Goal: Entertainment & Leisure: Browse casually

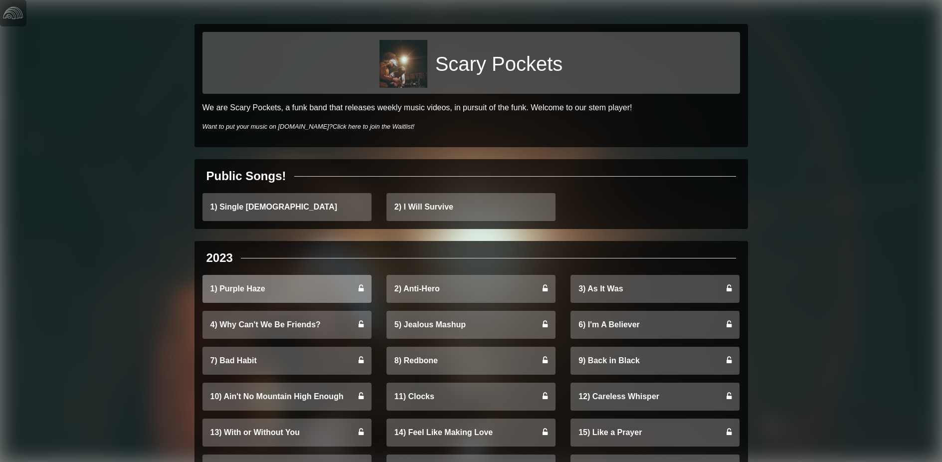
click at [240, 275] on link "1) Purple Haze" at bounding box center [287, 289] width 169 height 28
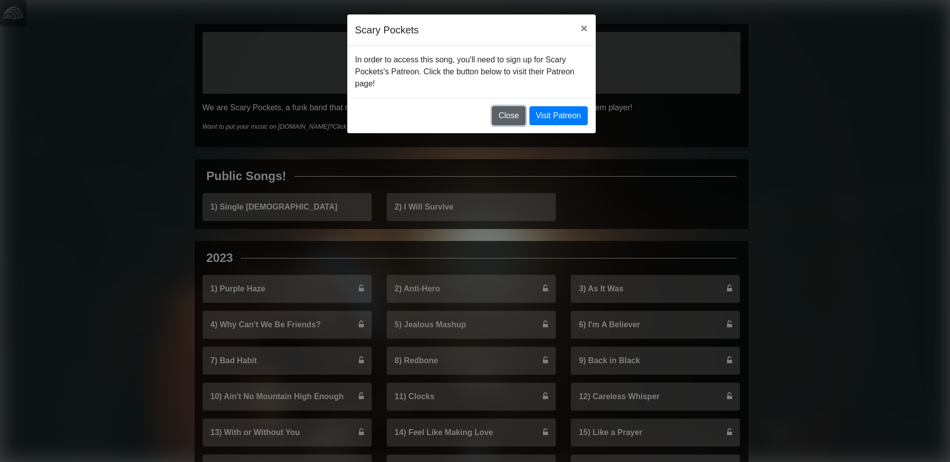
click at [511, 106] on button "Close" at bounding box center [508, 115] width 33 height 19
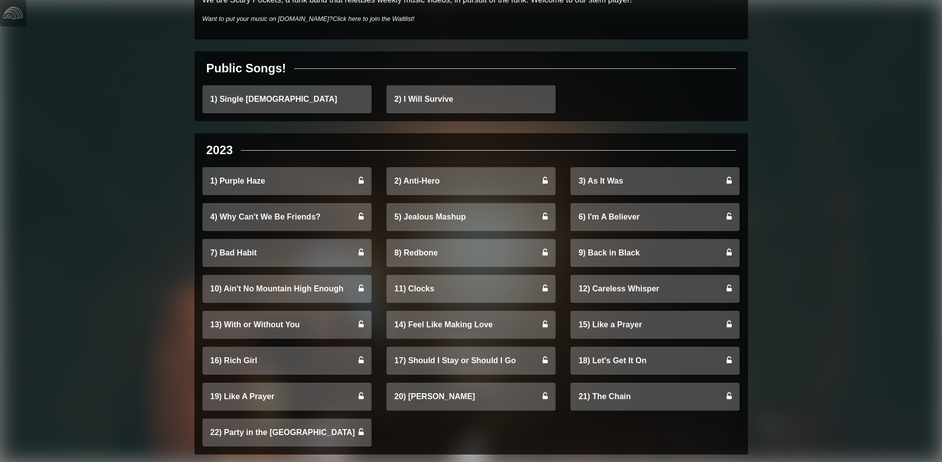
scroll to position [331, 0]
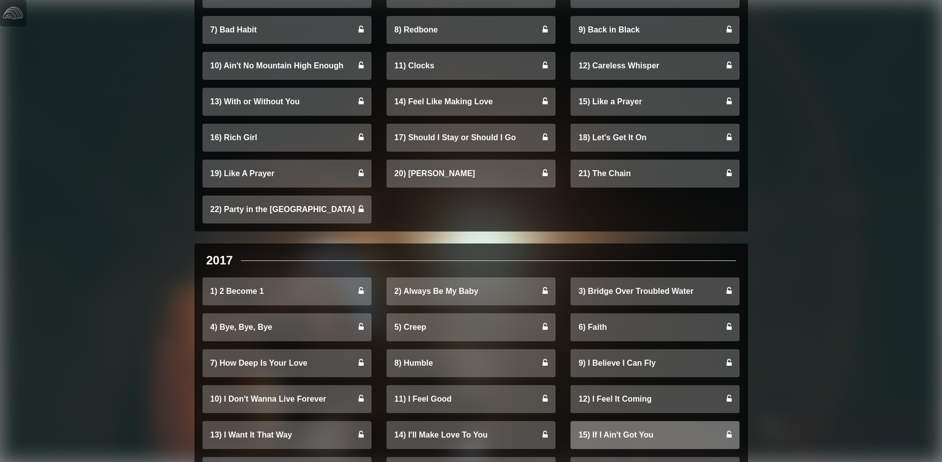
click at [628, 421] on link "15) If I Ain't Got You" at bounding box center [655, 435] width 169 height 28
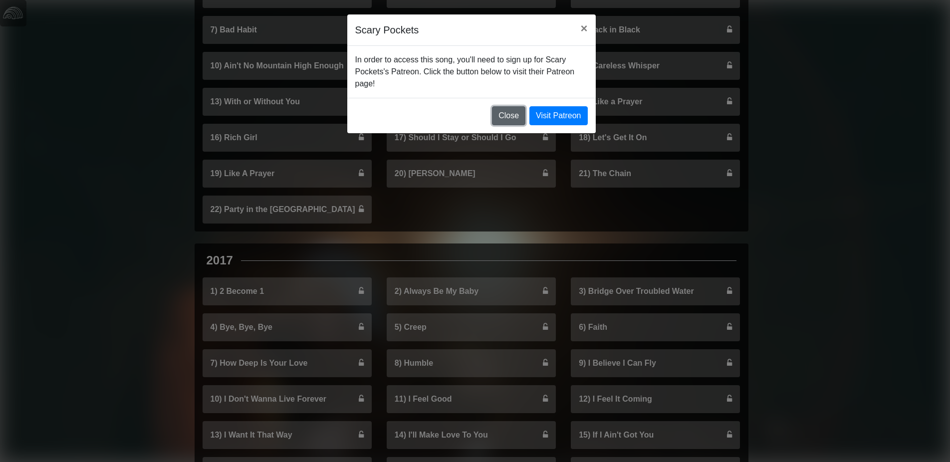
click at [521, 106] on button "Close" at bounding box center [508, 115] width 33 height 19
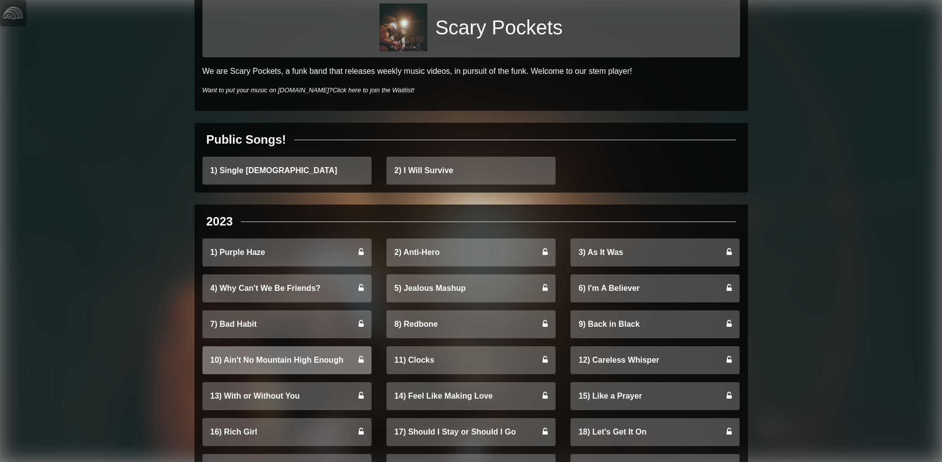
scroll to position [0, 0]
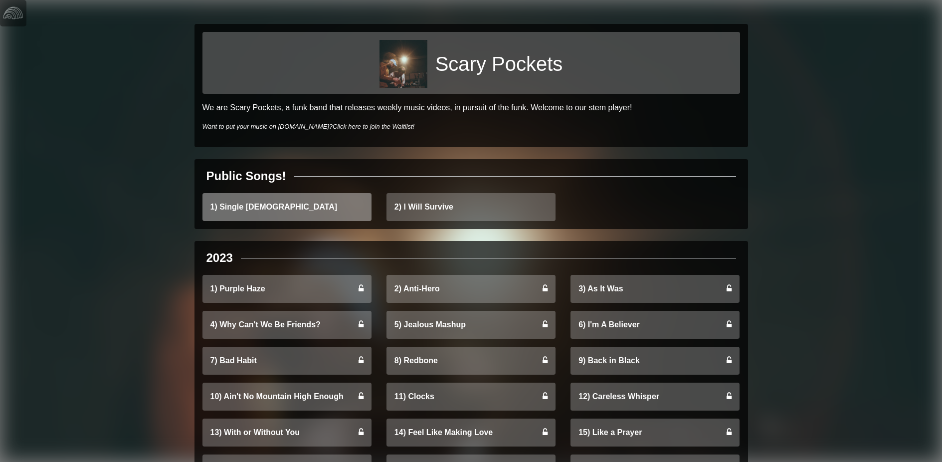
click at [242, 193] on link "1) Single [DEMOGRAPHIC_DATA]" at bounding box center [287, 207] width 169 height 28
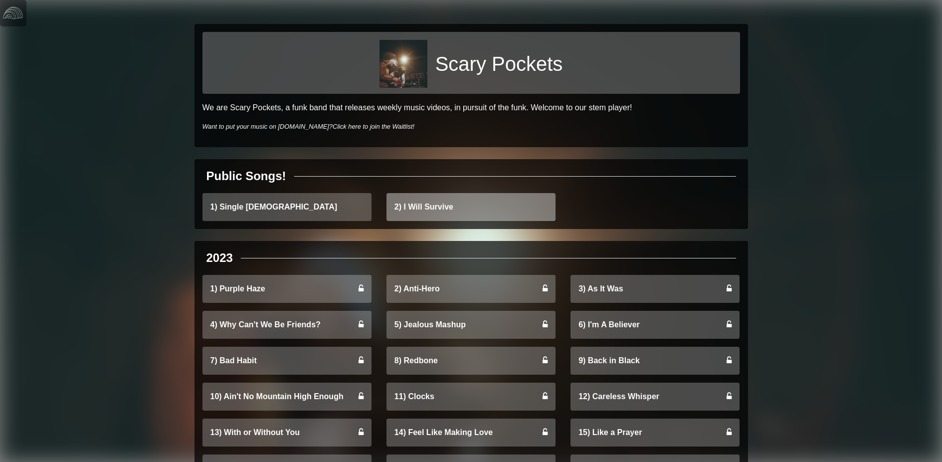
click at [427, 193] on link "2) I Will Survive" at bounding box center [471, 207] width 169 height 28
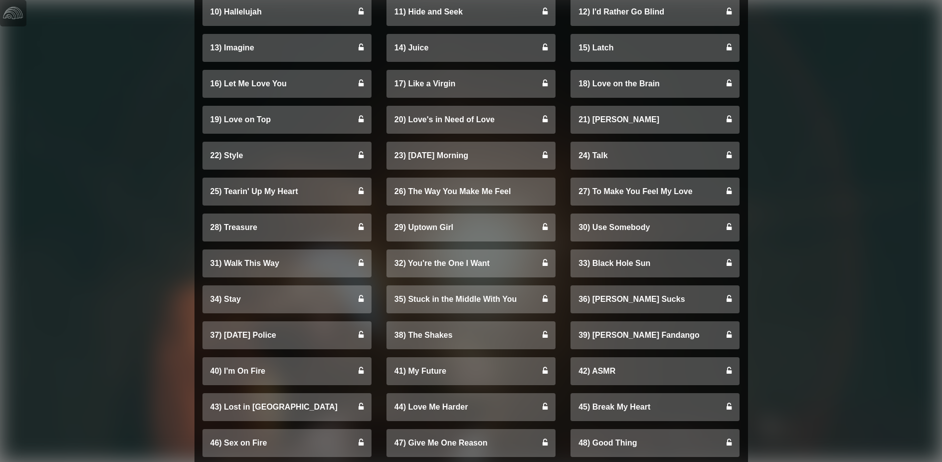
scroll to position [3182, 0]
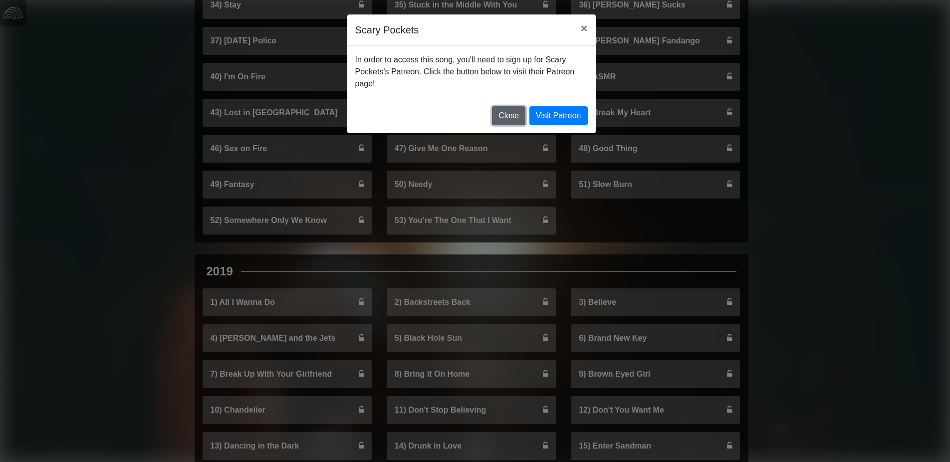
click at [518, 106] on button "Close" at bounding box center [508, 115] width 33 height 19
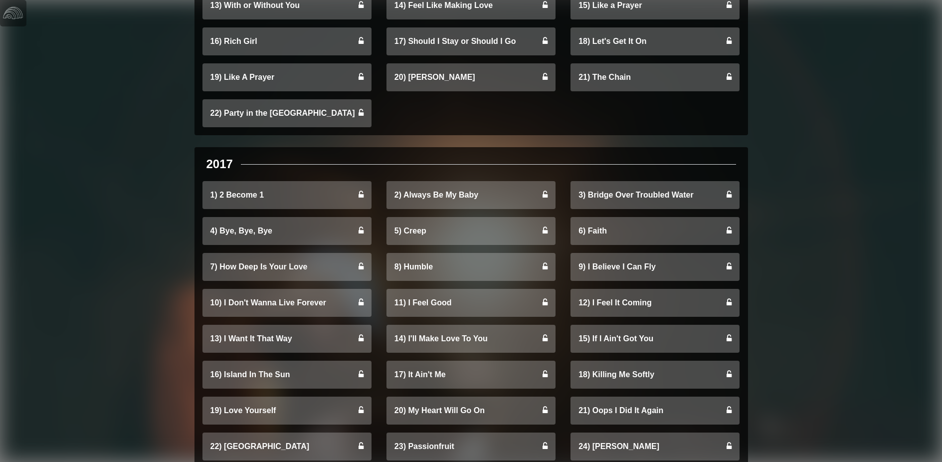
scroll to position [0, 0]
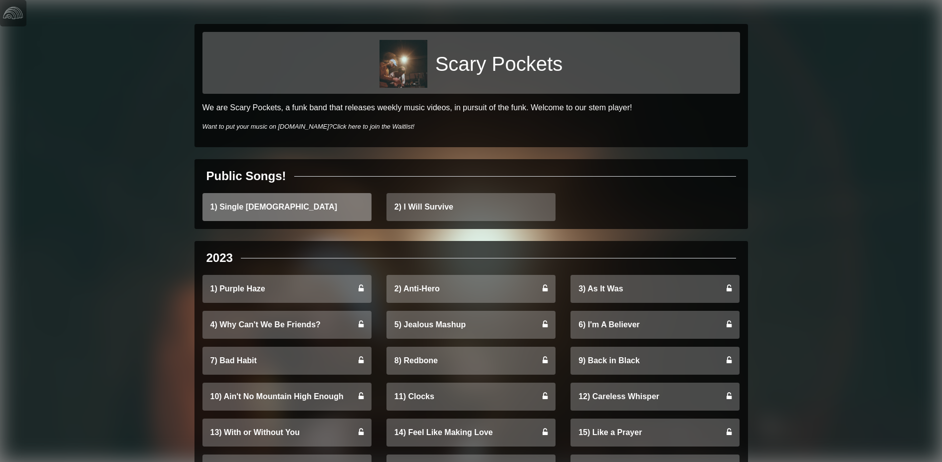
click at [230, 193] on link "1) Single [DEMOGRAPHIC_DATA]" at bounding box center [287, 207] width 169 height 28
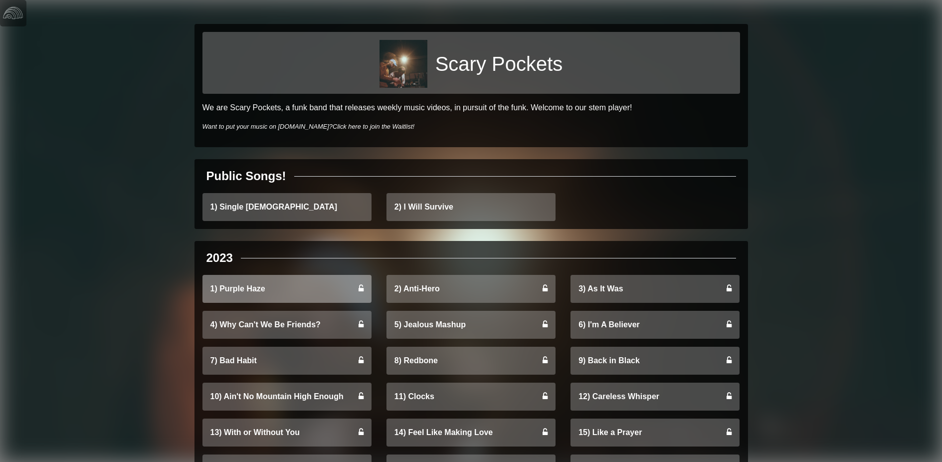
click at [243, 275] on link "1) Purple Haze" at bounding box center [287, 289] width 169 height 28
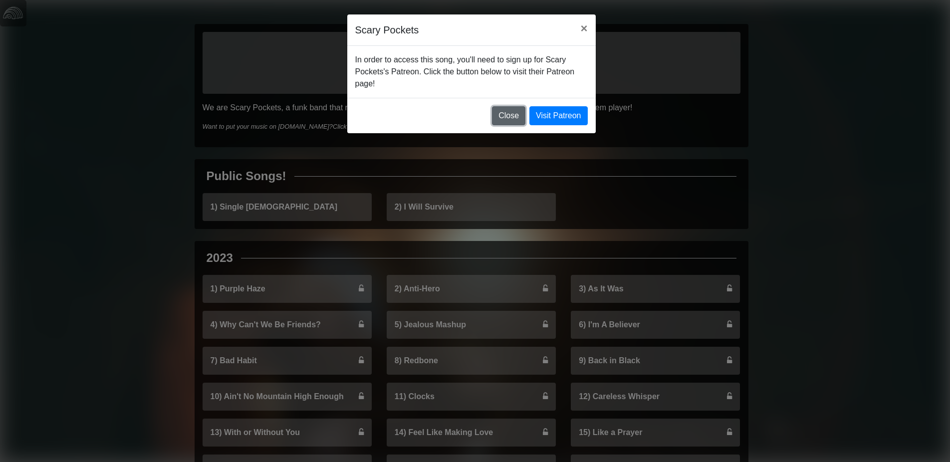
click at [516, 106] on button "Close" at bounding box center [508, 115] width 33 height 19
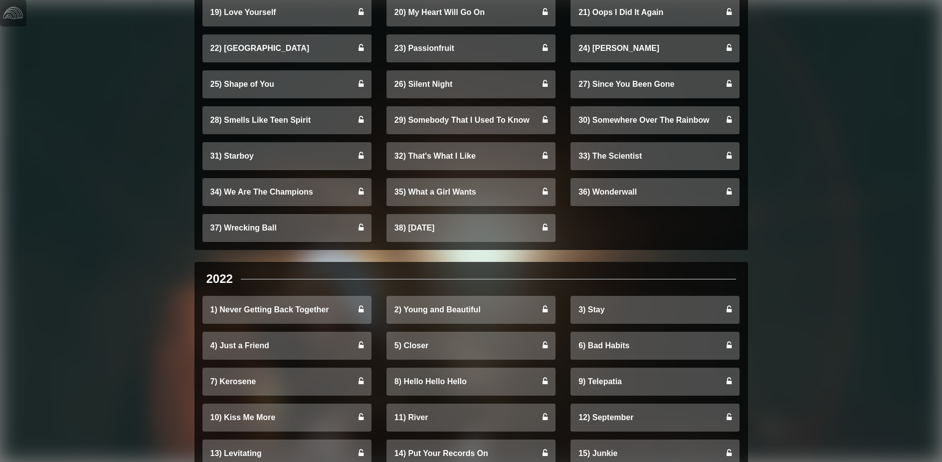
scroll to position [877, 0]
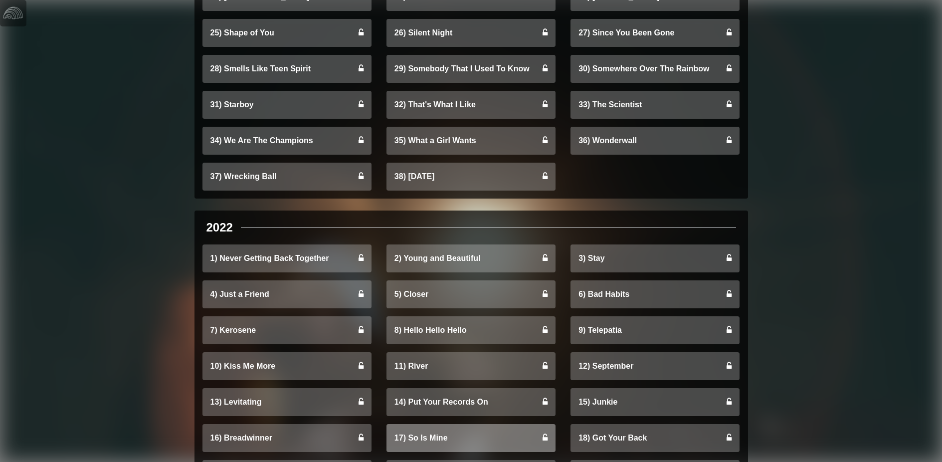
click at [436, 424] on link "17) So Is Mine" at bounding box center [471, 438] width 169 height 28
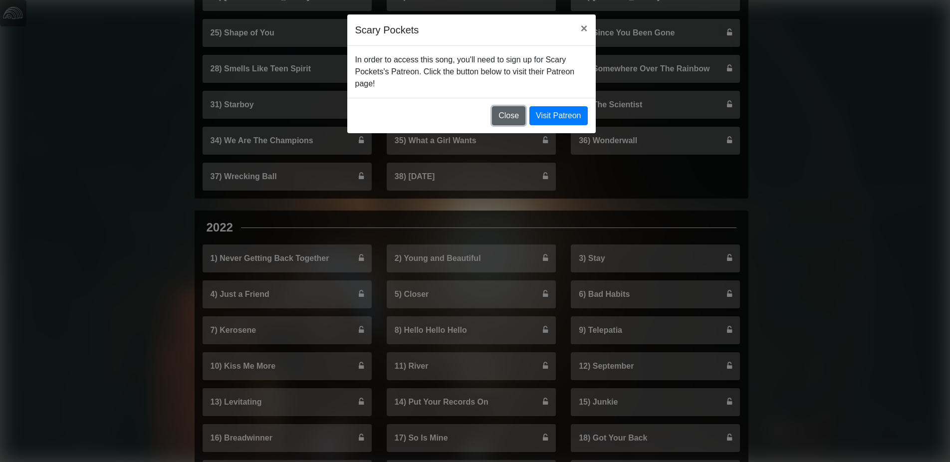
click at [519, 106] on button "Close" at bounding box center [508, 115] width 33 height 19
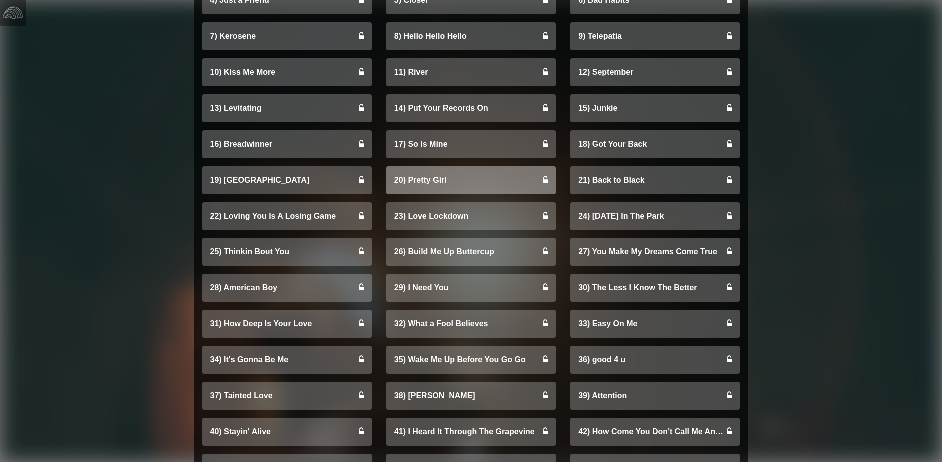
scroll to position [1273, 0]
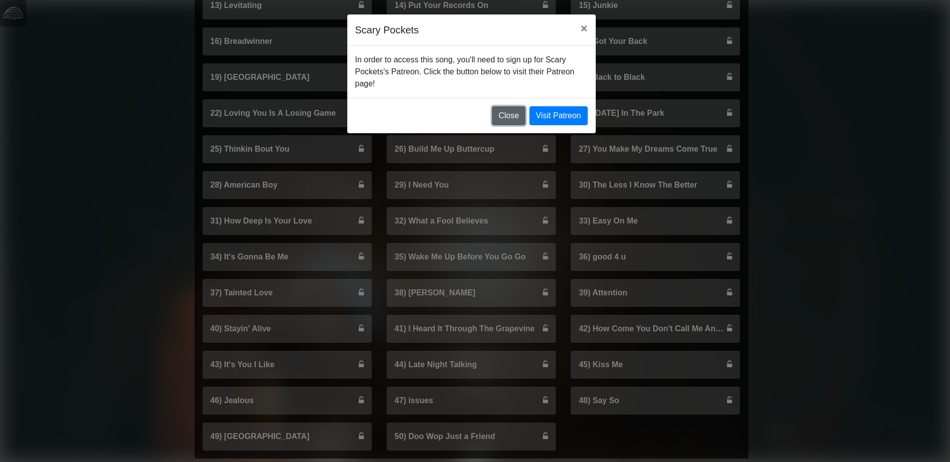
click at [521, 106] on button "Close" at bounding box center [508, 115] width 33 height 19
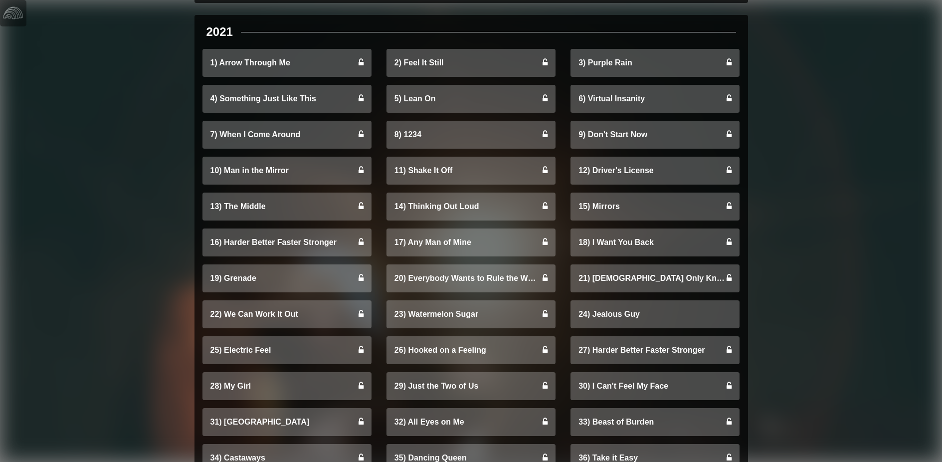
scroll to position [2341, 0]
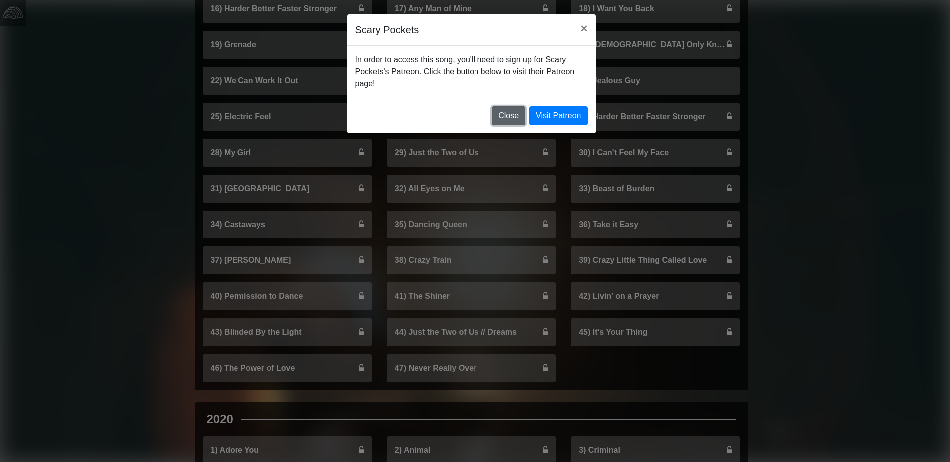
click at [524, 106] on button "Close" at bounding box center [508, 115] width 33 height 19
